Goal: Learn about a topic

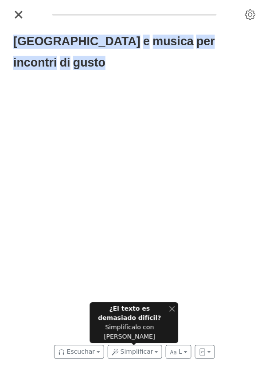
click at [12, 14] on button "Close" at bounding box center [19, 15] width 18 height 18
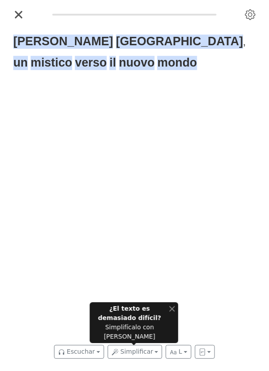
click at [72, 354] on button "Escuchar" at bounding box center [79, 352] width 50 height 14
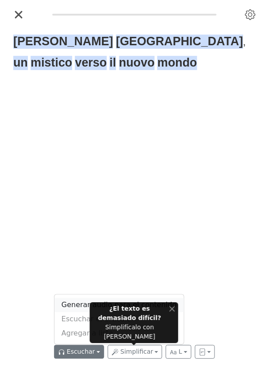
click at [71, 312] on link "Generar audio para el contenido" at bounding box center [120, 305] width 130 height 14
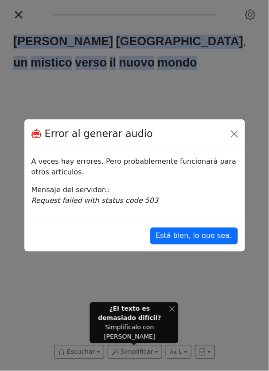
click at [199, 251] on div "Error al generar audio A veces hay errores. Pero probablemente funcionará para …" at bounding box center [134, 185] width 269 height 371
click at [206, 238] on button "Está bien, lo que sea." at bounding box center [194, 236] width 88 height 17
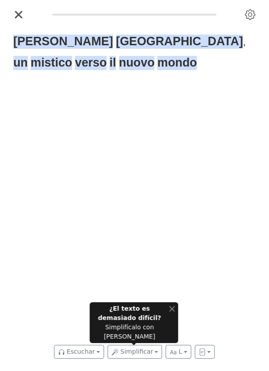
click at [14, 22] on button "Close" at bounding box center [19, 15] width 18 height 18
